Goal: Browse casually

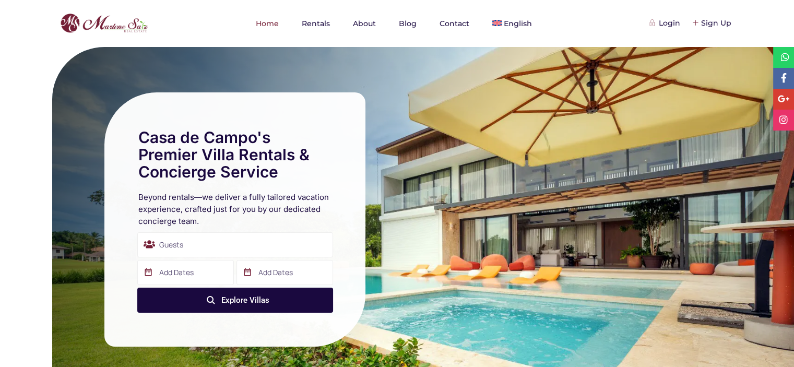
click at [40, 49] on div "Casa [PERSON_NAME] Premier Villa Rentals & Concierge Service Beyond rentals—we …" at bounding box center [397, 219] width 794 height 345
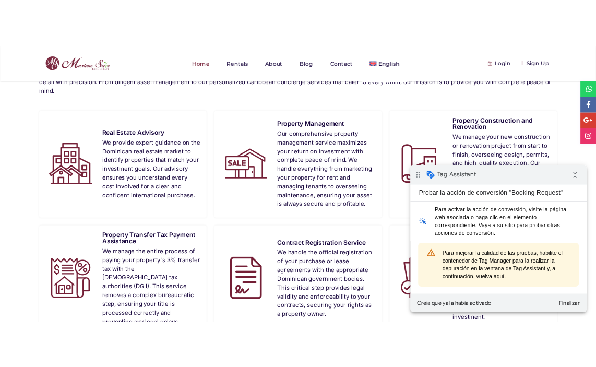
scroll to position [534, 0]
